Goal: Task Accomplishment & Management: Complete application form

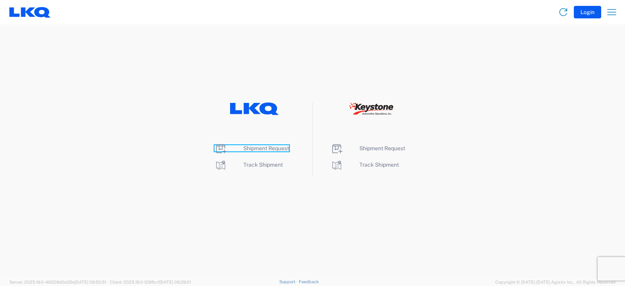
click at [258, 148] on span "Shipment Request" at bounding box center [267, 148] width 46 height 6
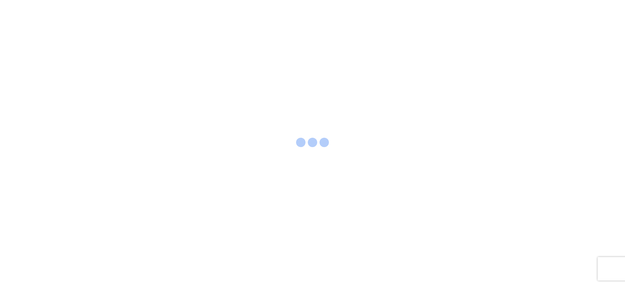
select select "FULL"
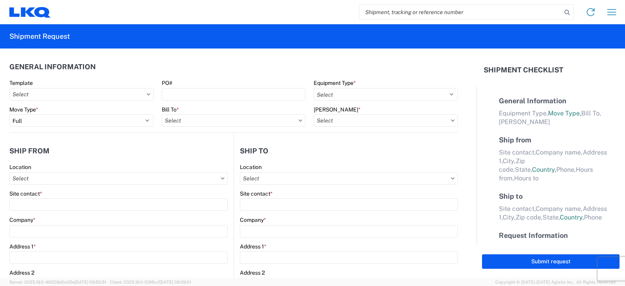
select select "LBS"
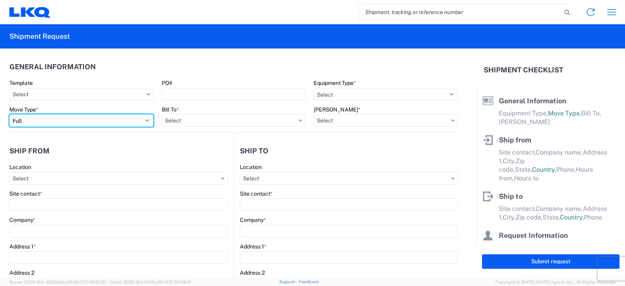
click at [62, 121] on select "Select Full Partial TL" at bounding box center [81, 120] width 144 height 13
click at [9, 114] on select "Select Full Partial TL" at bounding box center [81, 120] width 144 height 13
click at [46, 120] on select "Select Full Partial TL" at bounding box center [81, 120] width 144 height 13
select select "PARTIAL_TL"
click at [9, 114] on select "Select Full Partial TL" at bounding box center [81, 120] width 144 height 13
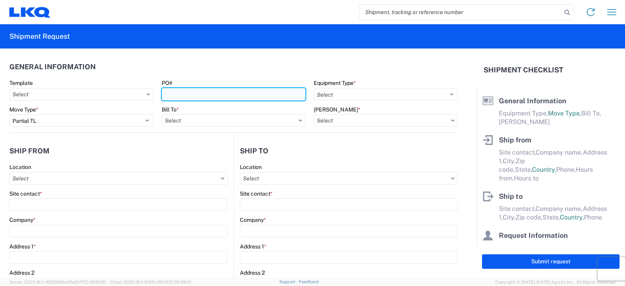
click at [167, 97] on input "PO#" at bounding box center [234, 94] width 144 height 13
type input "TRN#'S TH735071, TH734817"
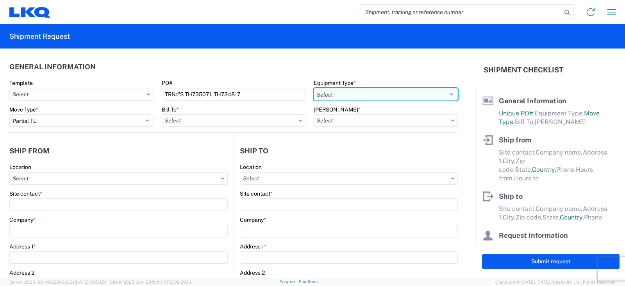
click at [326, 96] on select "Select 53’ Dry Van Flatbed Dropdeck (van) Lowboy (flatbed) Rail" at bounding box center [386, 94] width 144 height 13
select select "STDV"
click at [314, 88] on select "Select 53’ Dry Van Flatbed Dropdeck (van) Lowboy (flatbed) Rail" at bounding box center [386, 94] width 144 height 13
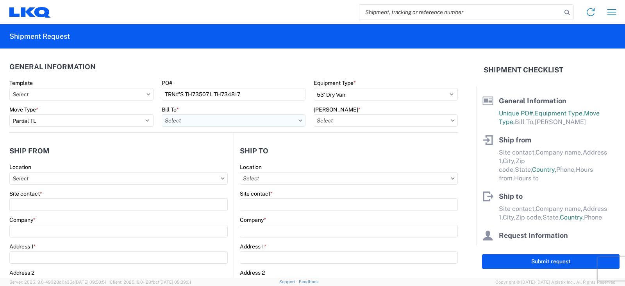
click at [177, 116] on input "text" at bounding box center [234, 120] width 144 height 13
type input "3021"
drag, startPoint x: 192, startPoint y: 154, endPoint x: 218, endPoint y: 148, distance: 26.5
click at [193, 154] on div "3021 - Kansas City MO" at bounding box center [230, 155] width 137 height 13
type input "3021 - Kansas City MO"
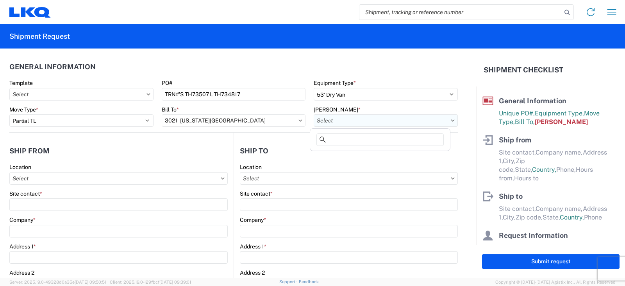
click at [338, 118] on input "text" at bounding box center [386, 120] width 144 height 13
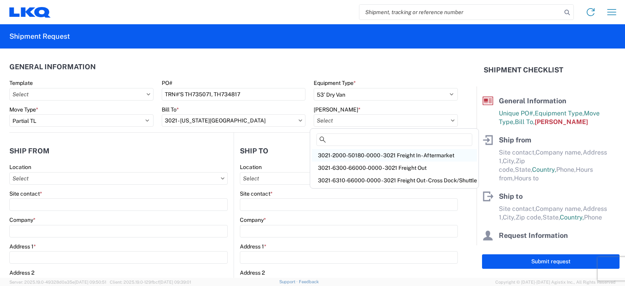
click at [344, 155] on div "3021-2000-50180-0000 - 3021 Freight In - Aftermarket" at bounding box center [394, 155] width 165 height 13
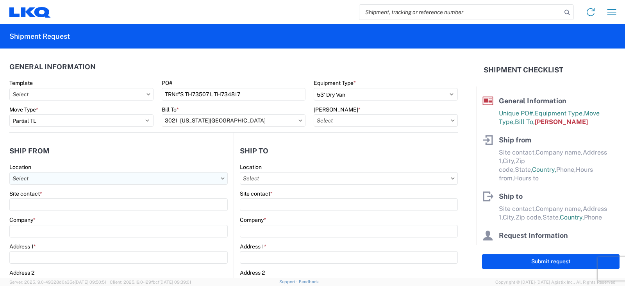
type input "3021-2000-50180-0000 - 3021 Freight In - Aftermarket"
click at [27, 180] on input "text" at bounding box center [118, 178] width 218 height 13
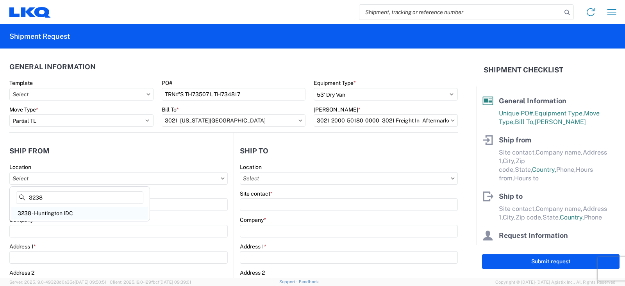
type input "3238"
click at [37, 213] on div "3238 - Huntington IDC" at bounding box center [79, 213] width 137 height 13
type input "3238 - Huntington IDC"
type input "LKQ Corporation"
type input "1870 Riverfork Drive W"
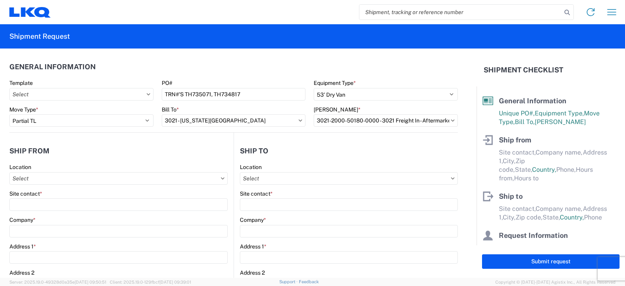
type input "Huntington"
type input "46750"
select select "IN"
select select "US"
type input "07:00"
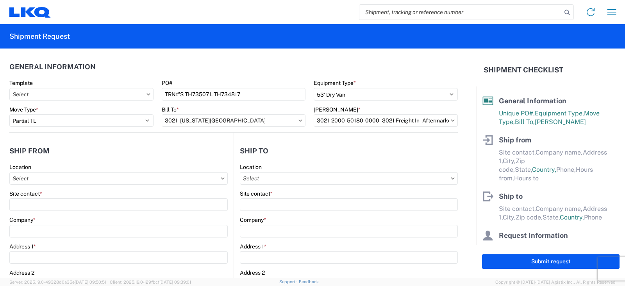
type input "17:00"
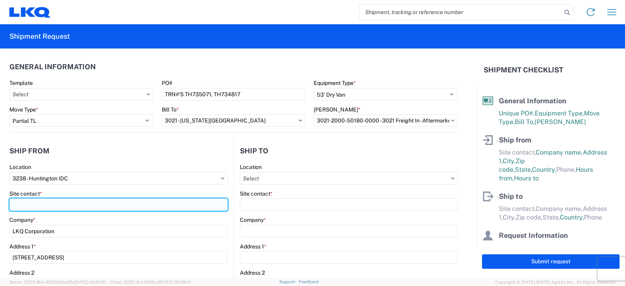
click at [31, 206] on input "Site contact *" at bounding box center [118, 204] width 218 height 13
type input "DEE SNEAD"
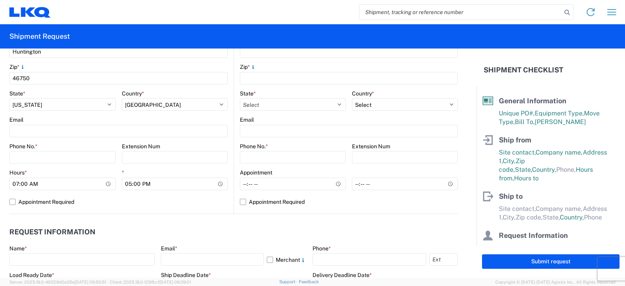
scroll to position [313, 0]
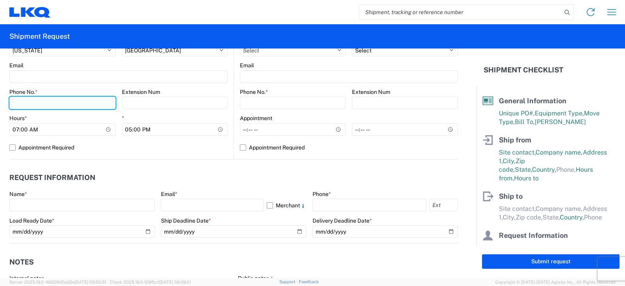
click at [17, 102] on input "Phone No. *" at bounding box center [62, 103] width 106 height 13
type input "260-359-7402"
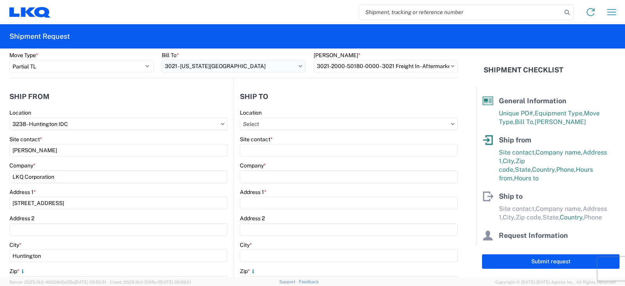
scroll to position [39, 0]
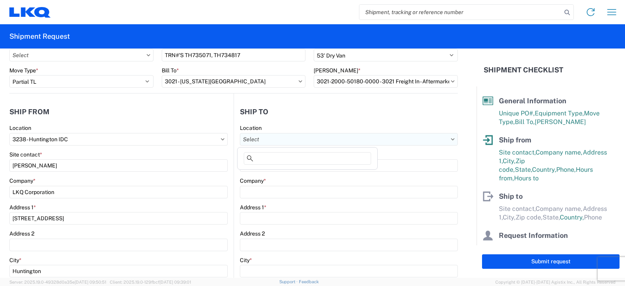
click at [246, 138] on input "text" at bounding box center [349, 139] width 218 height 13
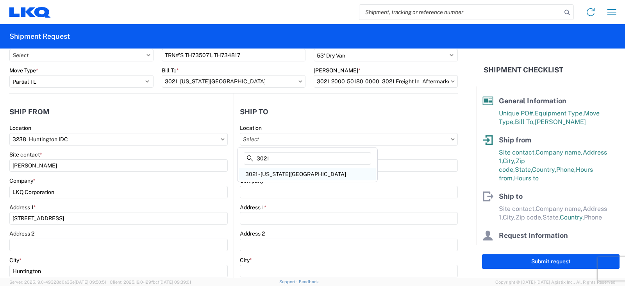
type input "3021"
click at [272, 174] on div "3021 - Kansas City MO" at bounding box center [307, 174] width 137 height 13
type input "3021 - Kansas City MO"
type input "LKQ Corporation"
type input "24550 West 43rd Street"
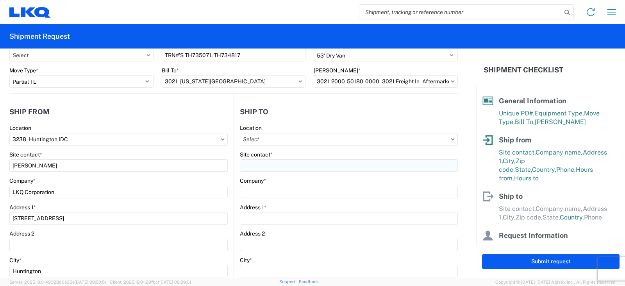
type input "Suite 100"
type input "Shawnee"
type input "66226"
select select "US"
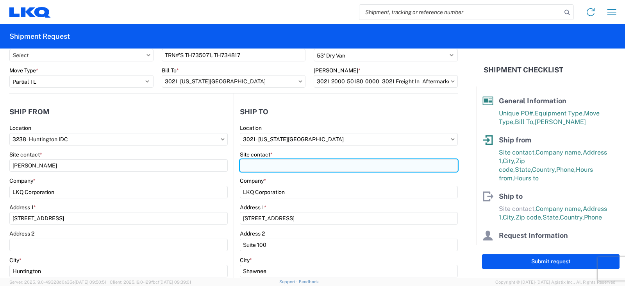
click at [247, 166] on input "Site contact *" at bounding box center [349, 165] width 218 height 13
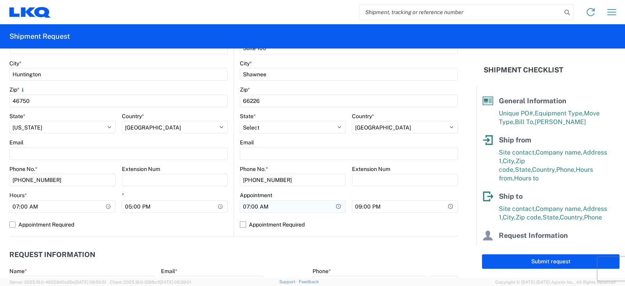
scroll to position [274, 0]
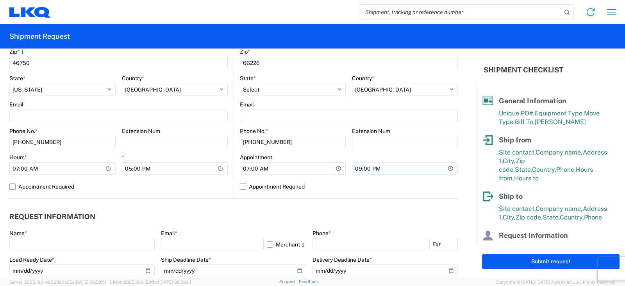
type input "SHIPPING/RECEIVING"
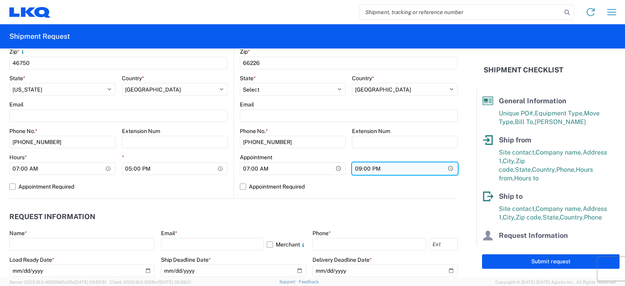
click at [356, 169] on input "21:00" at bounding box center [405, 168] width 106 height 13
type input "17:00"
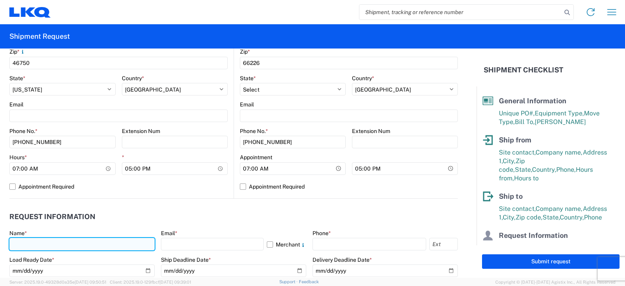
click at [25, 243] on input "text" at bounding box center [81, 244] width 145 height 13
type input "DEE SNEAD"
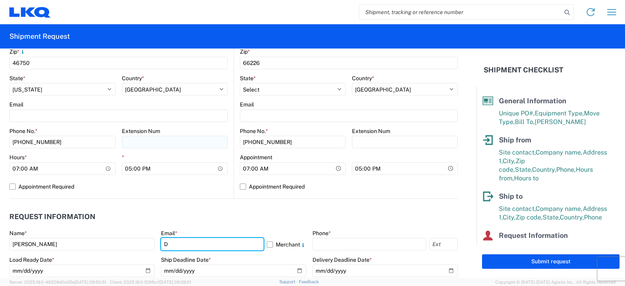
type input "drsnead@lkqcorp.com"
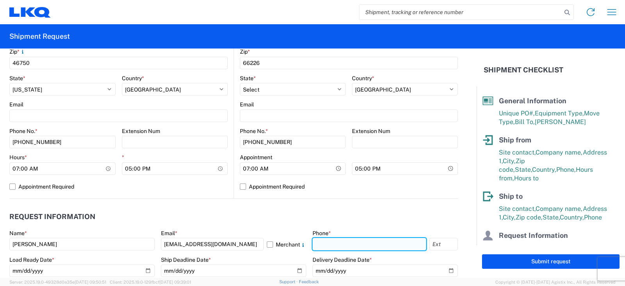
click at [328, 245] on input "text" at bounding box center [370, 244] width 114 height 13
type input "260-359-7402"
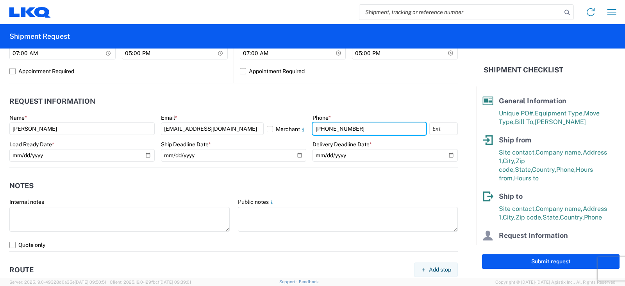
scroll to position [391, 0]
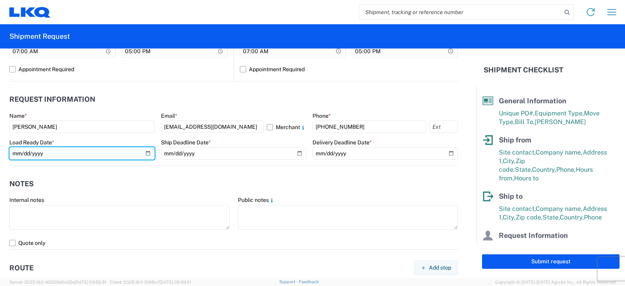
click at [144, 152] on input "date" at bounding box center [81, 153] width 145 height 13
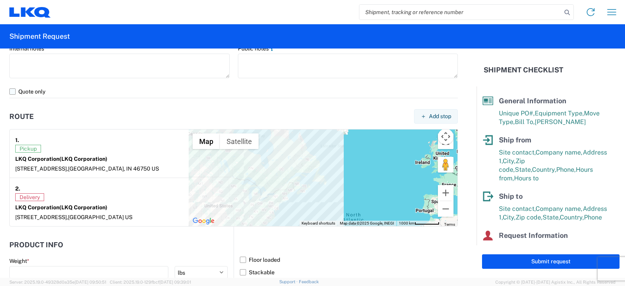
scroll to position [557, 0]
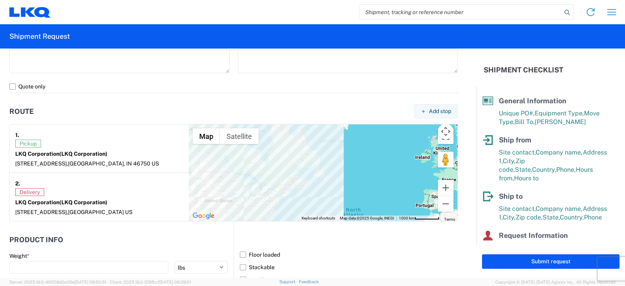
click at [297, 168] on div at bounding box center [323, 172] width 269 height 97
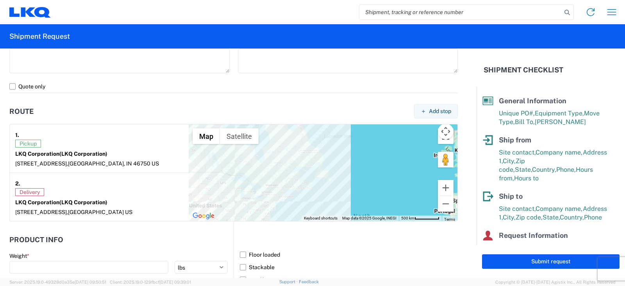
click at [297, 168] on div at bounding box center [323, 172] width 269 height 97
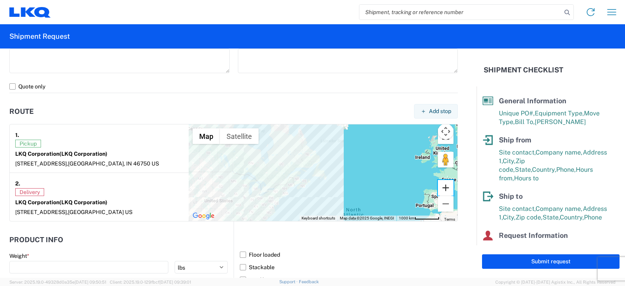
click at [438, 191] on button "Zoom in" at bounding box center [446, 188] width 16 height 16
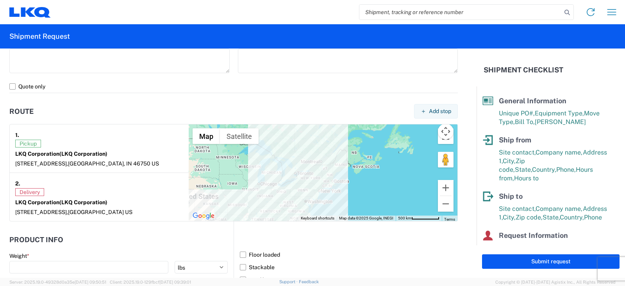
drag, startPoint x: 270, startPoint y: 199, endPoint x: 355, endPoint y: 167, distance: 91.2
click at [355, 167] on div at bounding box center [323, 172] width 269 height 97
click at [439, 189] on button "Zoom in" at bounding box center [446, 188] width 16 height 16
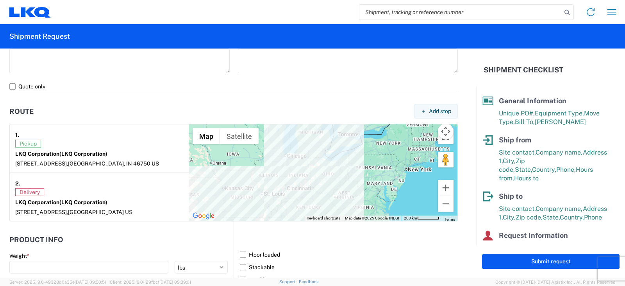
drag, startPoint x: 275, startPoint y: 192, endPoint x: 368, endPoint y: 152, distance: 101.2
click at [368, 152] on div at bounding box center [323, 172] width 269 height 97
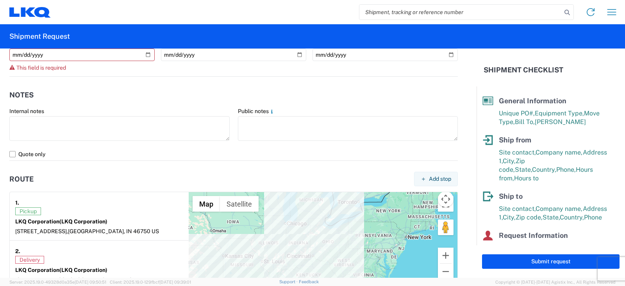
scroll to position [479, 0]
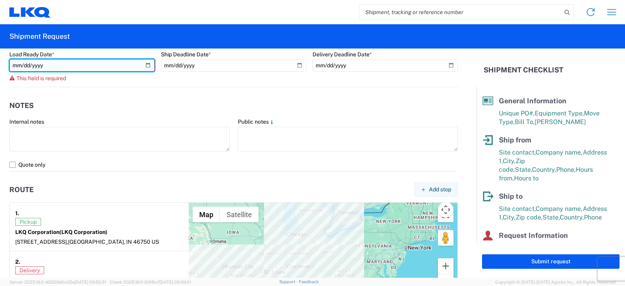
click at [148, 64] on input "date" at bounding box center [81, 65] width 145 height 13
type input "2025-09-18"
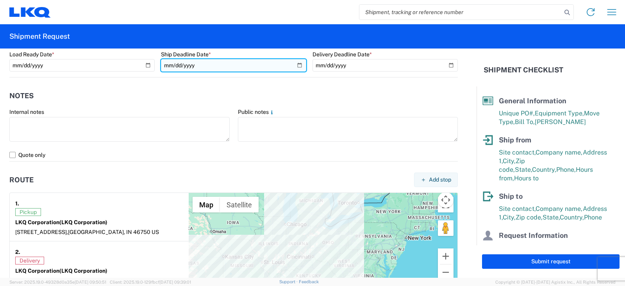
click at [295, 65] on input "date" at bounding box center [233, 65] width 145 height 13
type input "2025-09-18"
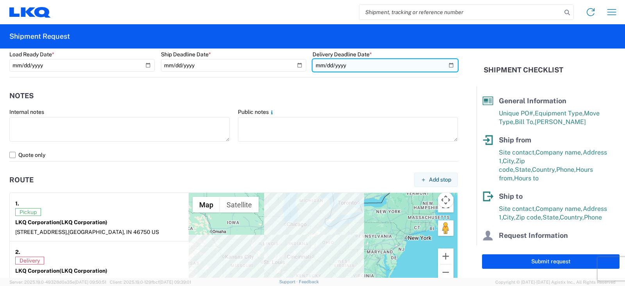
click at [447, 66] on input "date" at bounding box center [385, 65] width 145 height 13
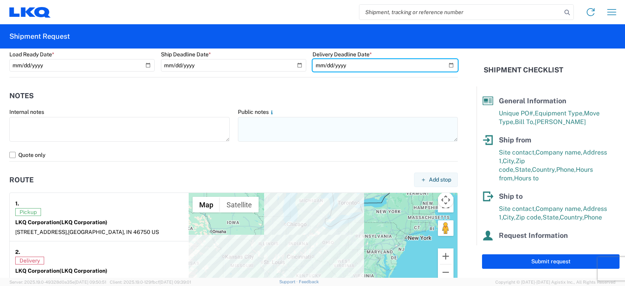
type input "2025-09-19"
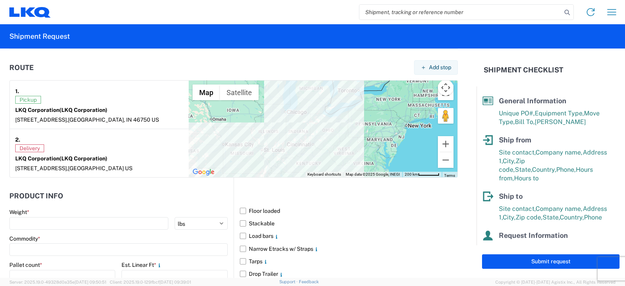
scroll to position [635, 0]
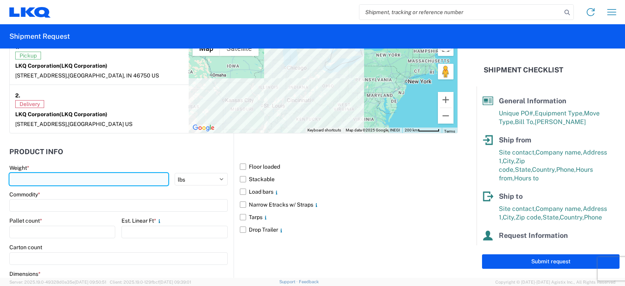
click at [26, 179] on input "number" at bounding box center [88, 179] width 159 height 13
type input "5010"
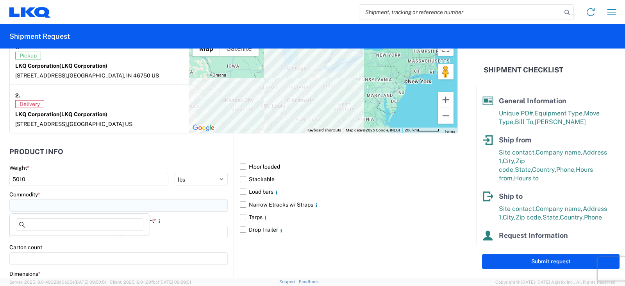
click at [32, 206] on input at bounding box center [118, 205] width 218 height 13
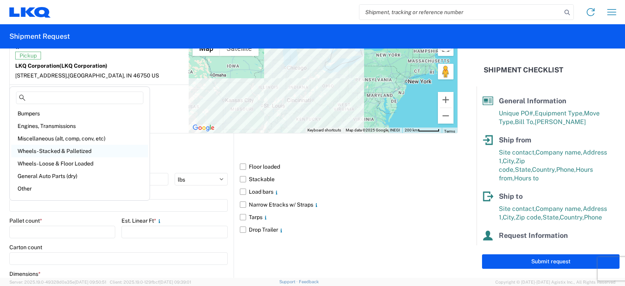
click at [37, 149] on div "Wheels - Stacked & Palletized" at bounding box center [79, 151] width 137 height 13
type input "Wheels - Stacked & Palletized"
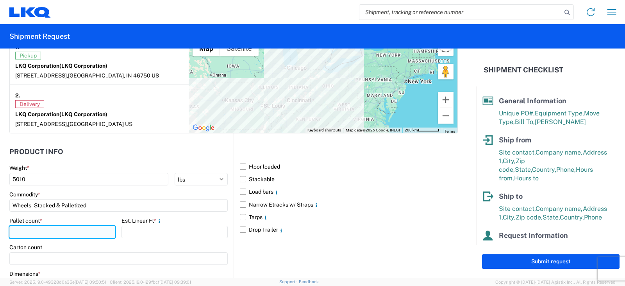
click at [27, 232] on input "number" at bounding box center [62, 232] width 106 height 13
type input "7"
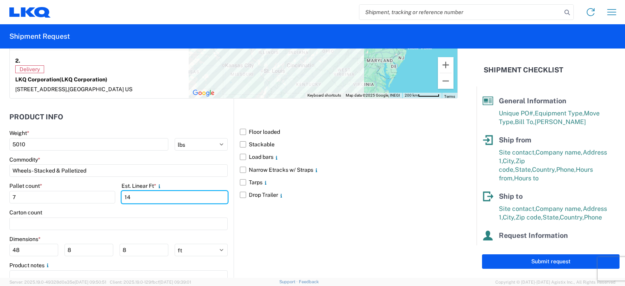
scroll to position [709, 0]
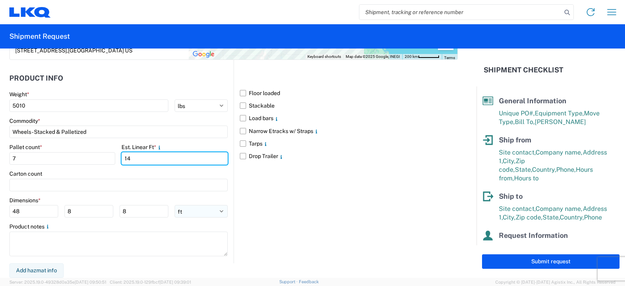
type input "14"
click at [218, 211] on select "ft in cm" at bounding box center [201, 211] width 53 height 13
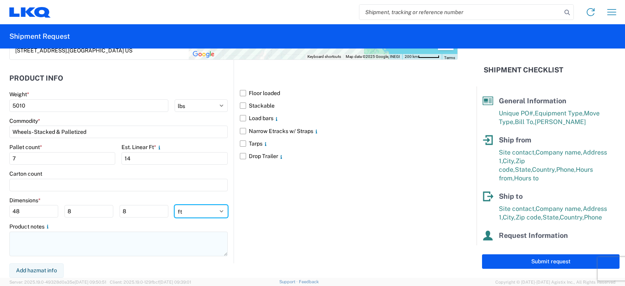
select select "IN"
click at [175, 205] on select "ft in cm" at bounding box center [201, 211] width 53 height 13
type input "576"
type input "96"
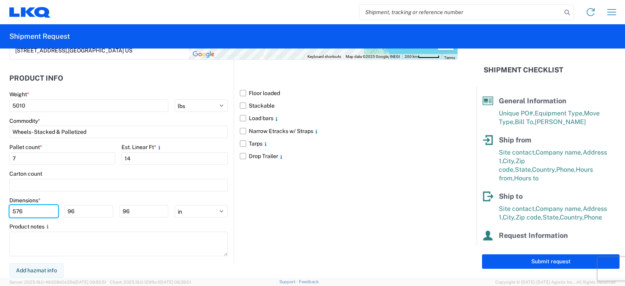
drag, startPoint x: 23, startPoint y: 210, endPoint x: 5, endPoint y: 210, distance: 17.2
click at [5, 210] on form "General Information Template PO# TRN#'S TH735071, TH734817 Equipment Type * Sel…" at bounding box center [238, 162] width 477 height 229
type input "48"
drag, startPoint x: 553, startPoint y: 260, endPoint x: 612, endPoint y: 256, distance: 59.5
click at [553, 260] on button "Submit request" at bounding box center [551, 261] width 138 height 14
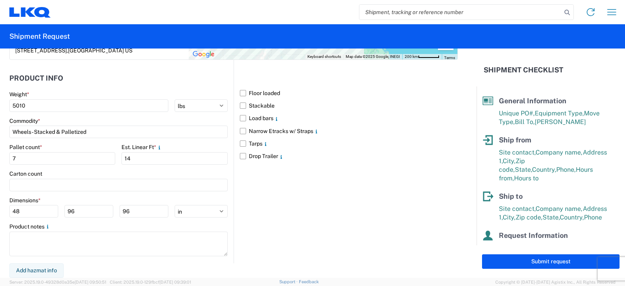
select select "US"
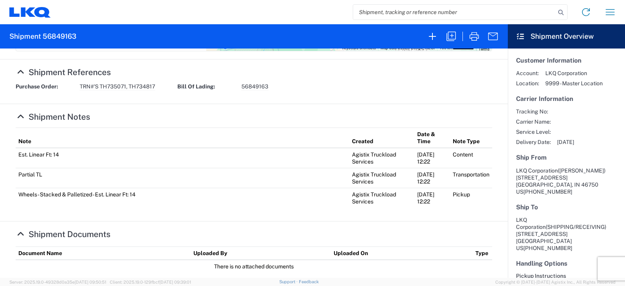
scroll to position [285, 0]
